Goal: Information Seeking & Learning: Learn about a topic

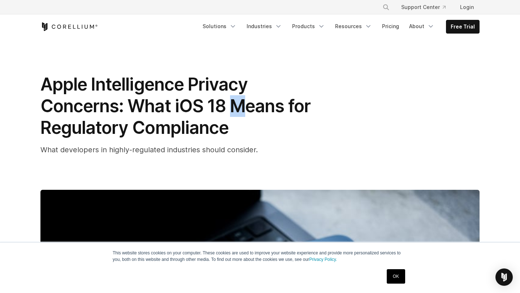
drag, startPoint x: 238, startPoint y: 113, endPoint x: 235, endPoint y: 115, distance: 3.8
click at [235, 115] on span "Apple Intelligence Privacy Concerns: What iOS 18 Means for Regulatory Compliance" at bounding box center [175, 106] width 270 height 65
click at [226, 124] on span "Apple Intelligence Privacy Concerns: What iOS 18 Means for Regulatory Compliance" at bounding box center [175, 106] width 270 height 65
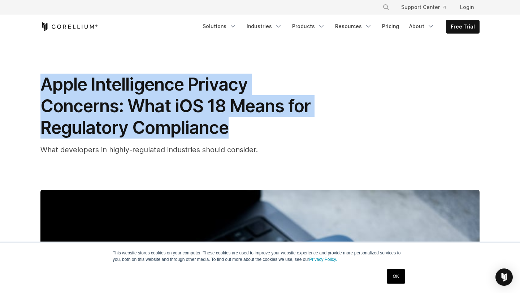
drag, startPoint x: 228, startPoint y: 127, endPoint x: 2, endPoint y: 78, distance: 231.5
copy span "Apple Intelligence Privacy Concerns: What iOS 18 Means for Regulatory Compliance"
